Goal: Task Accomplishment & Management: Use online tool/utility

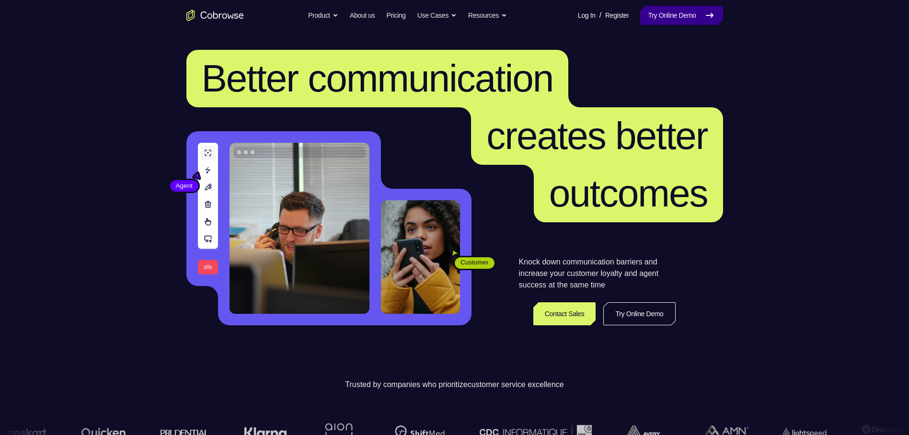
click at [646, 20] on link "Try Online Demo" at bounding box center [681, 15] width 82 height 19
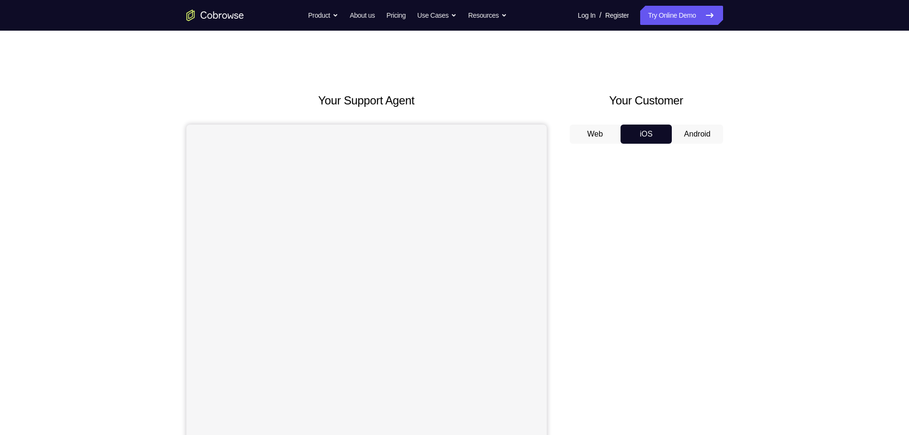
click at [714, 140] on button "Android" at bounding box center [697, 134] width 51 height 19
click at [710, 135] on button "Android" at bounding box center [697, 134] width 51 height 19
click at [707, 135] on button "Android" at bounding box center [697, 134] width 51 height 19
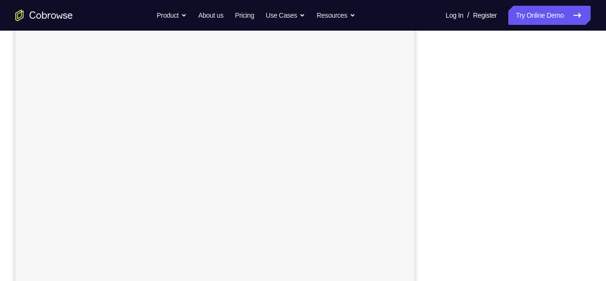
scroll to position [154, 0]
